Goal: Navigation & Orientation: Go to known website

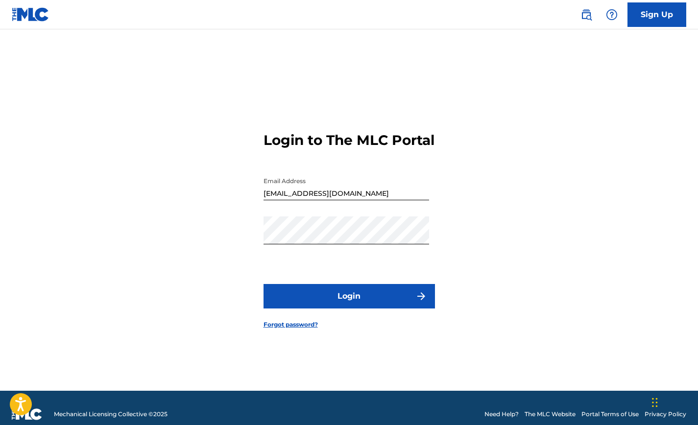
click at [405, 298] on button "Login" at bounding box center [350, 296] width 172 height 25
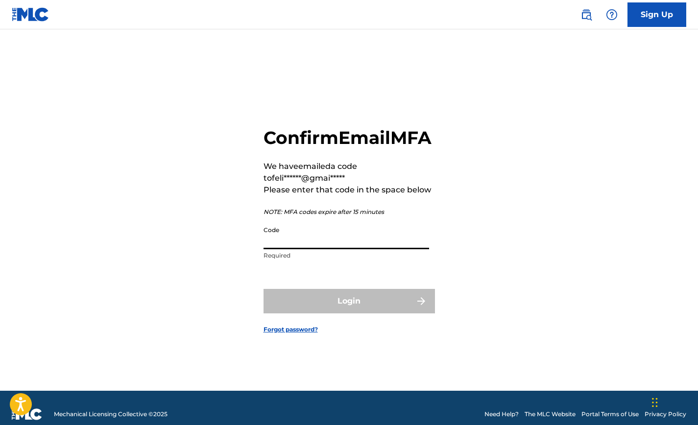
drag, startPoint x: 288, startPoint y: 248, endPoint x: 294, endPoint y: 250, distance: 5.6
click at [288, 249] on input "Code" at bounding box center [347, 236] width 166 height 28
paste input "367190"
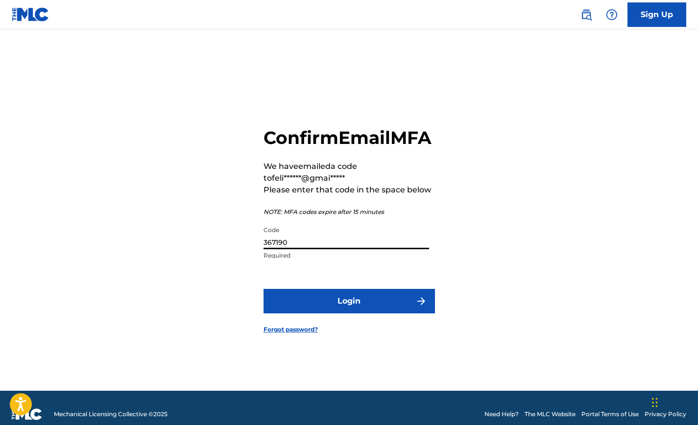
type input "367190"
click at [357, 314] on button "Login" at bounding box center [350, 301] width 172 height 25
